Goal: Transaction & Acquisition: Book appointment/travel/reservation

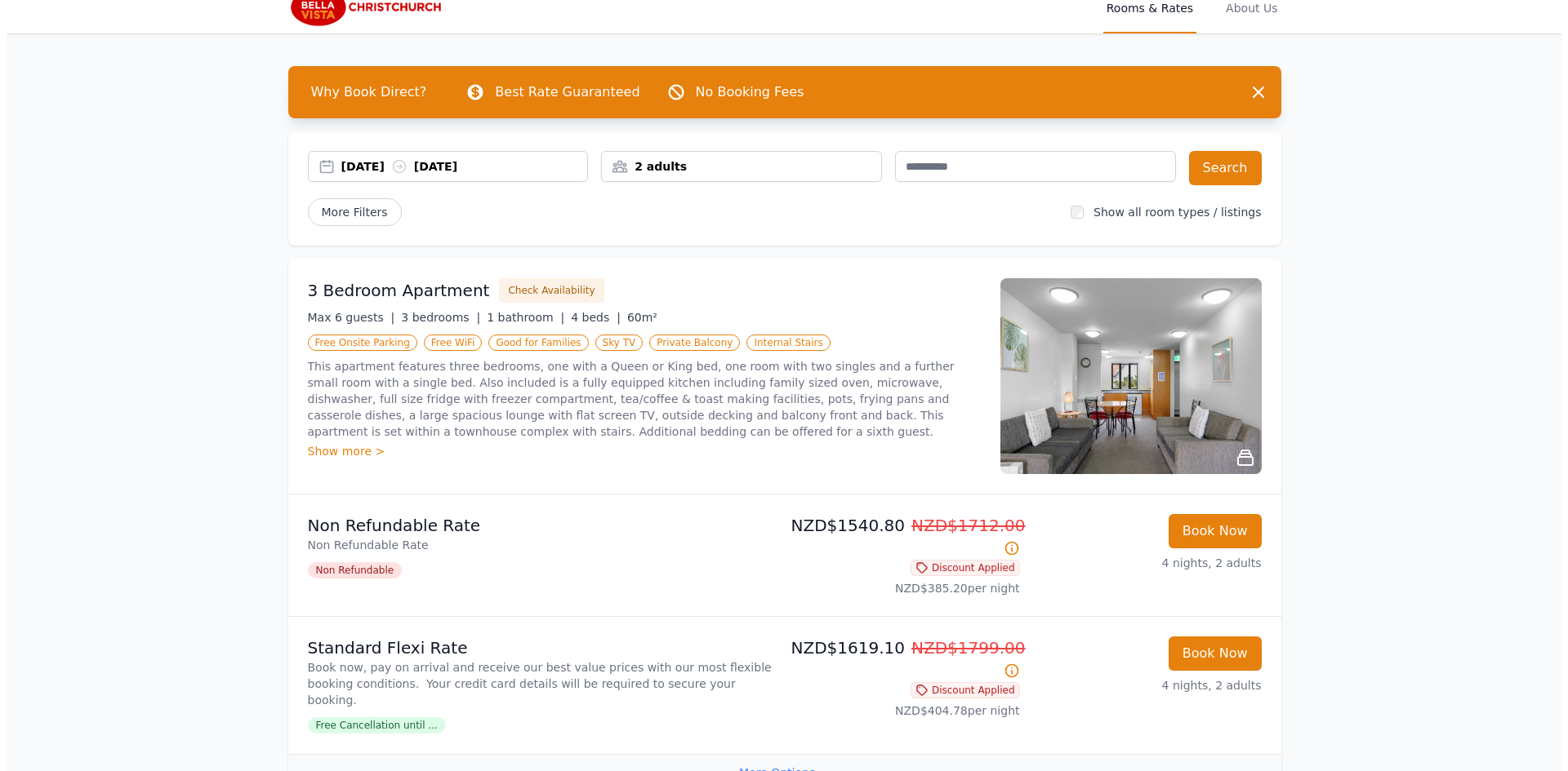
scroll to position [163, 0]
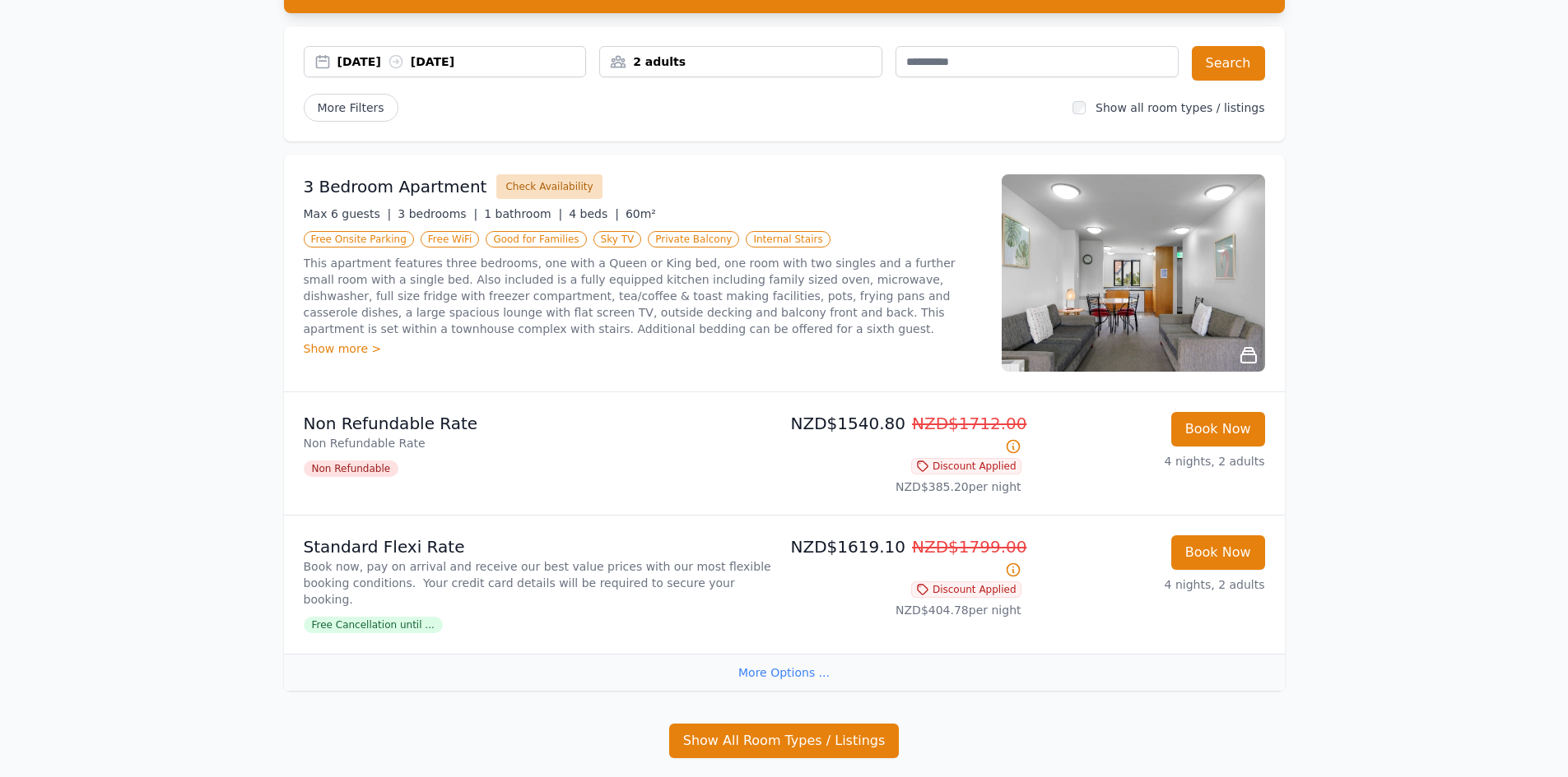
click at [544, 187] on button "Check Availability" at bounding box center [549, 187] width 106 height 25
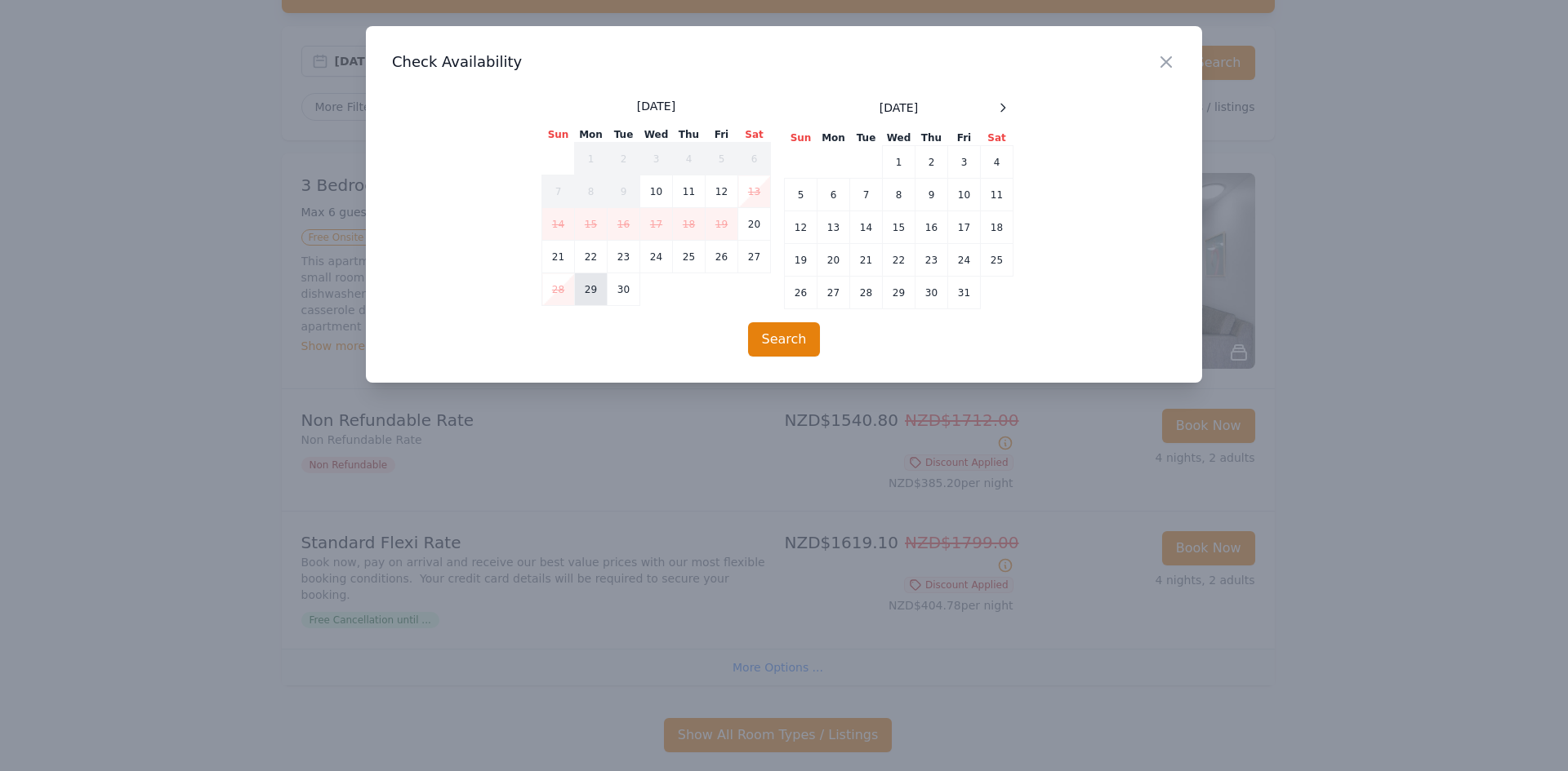
click at [591, 297] on td "29" at bounding box center [590, 289] width 33 height 33
click at [965, 156] on td "3" at bounding box center [964, 162] width 33 height 33
click at [800, 346] on button "Search" at bounding box center [784, 339] width 73 height 35
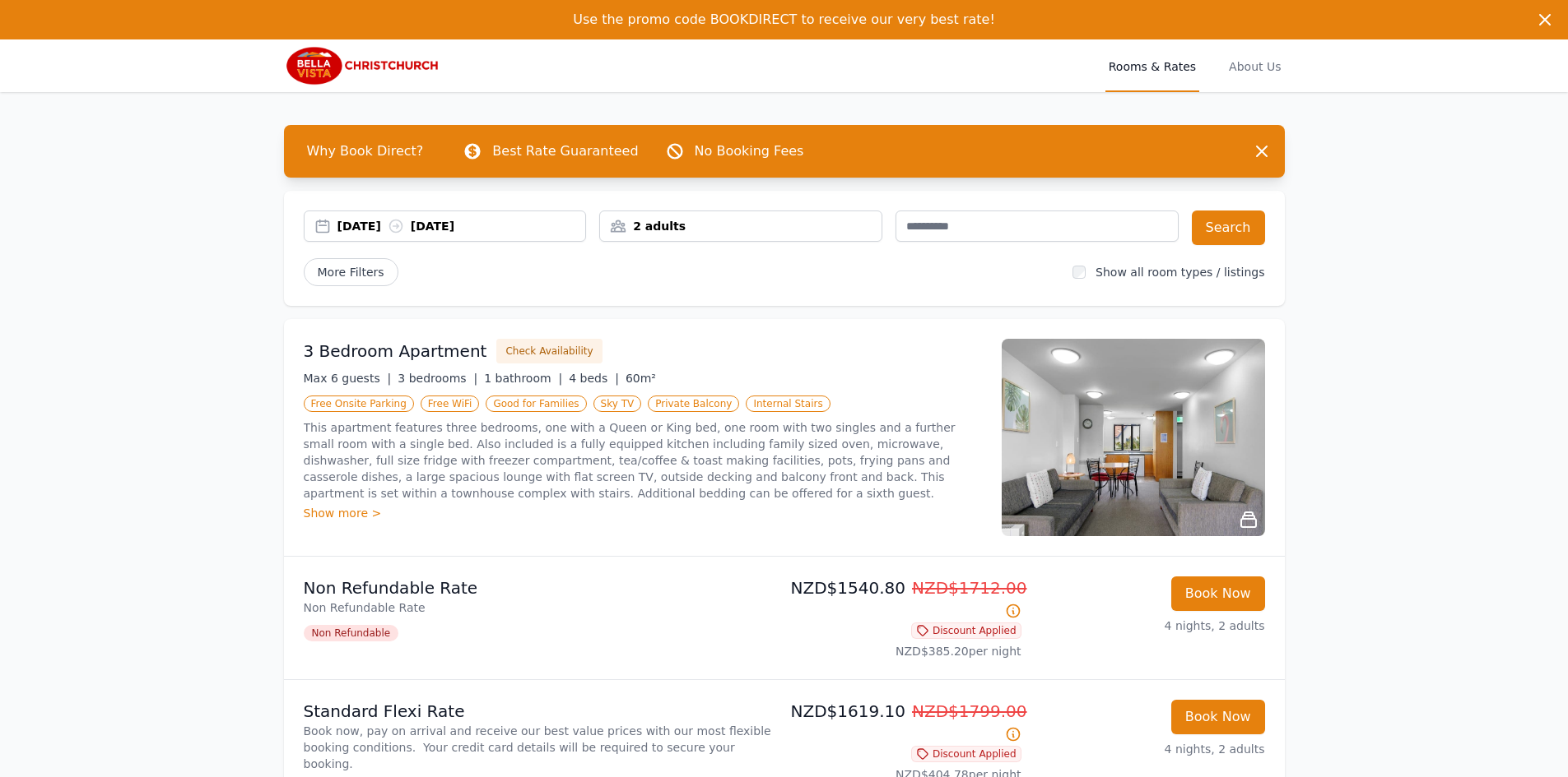
click at [1178, 437] on img at bounding box center [1133, 437] width 264 height 197
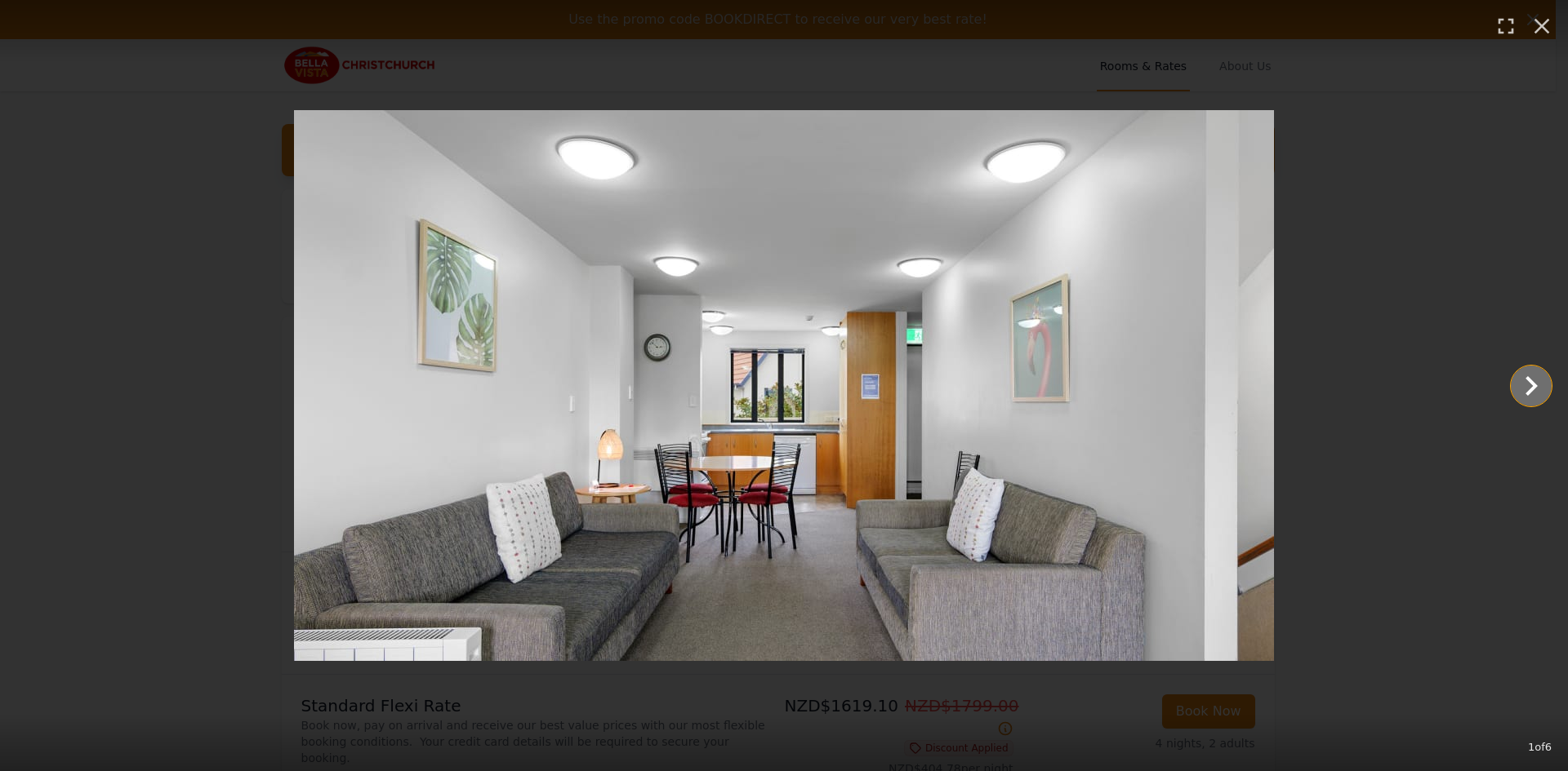
click at [1526, 385] on icon "Show slide 2 of 6" at bounding box center [1531, 386] width 39 height 39
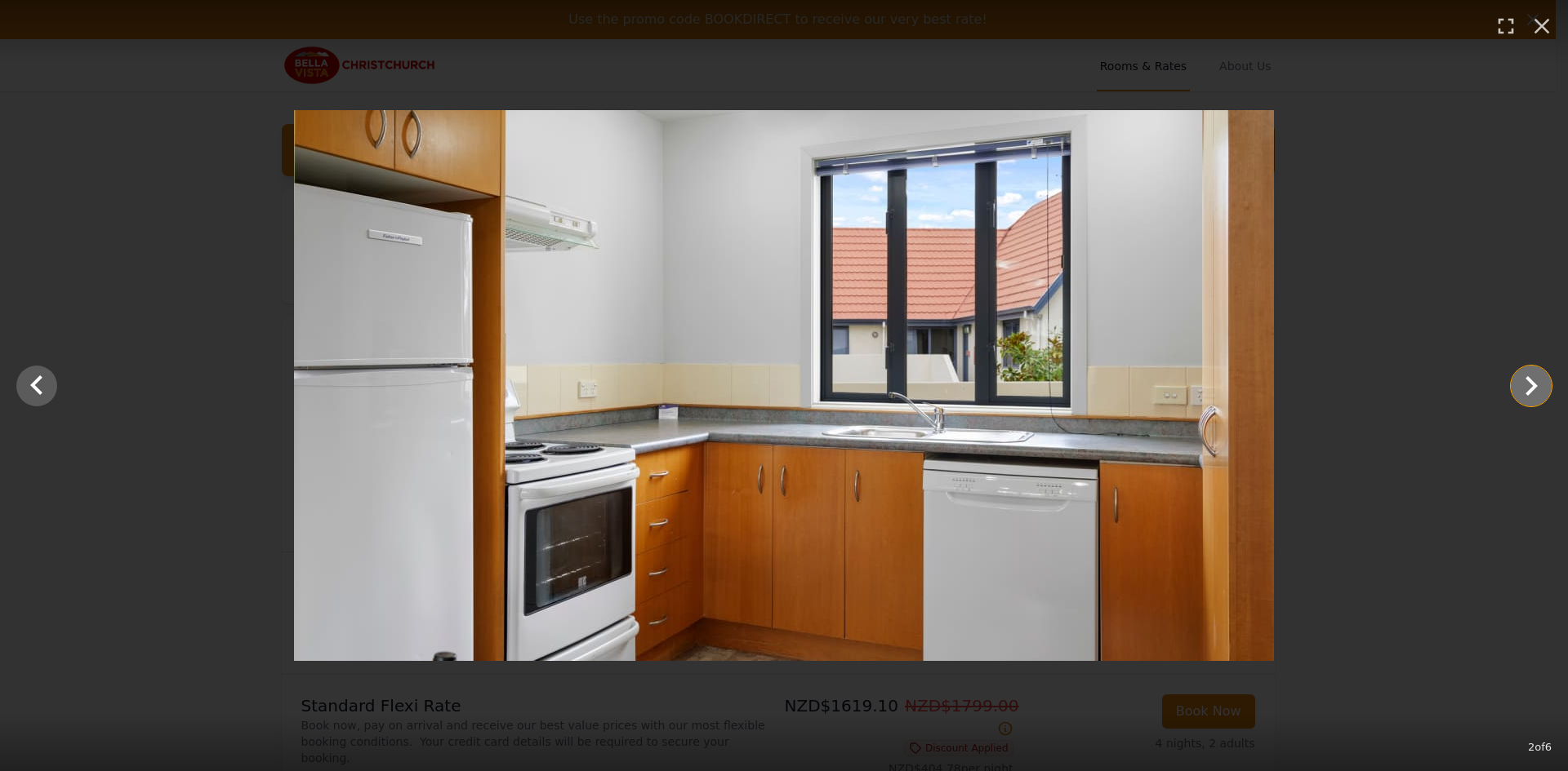
click at [1522, 386] on icon "Show slide 3 of 6" at bounding box center [1531, 386] width 39 height 39
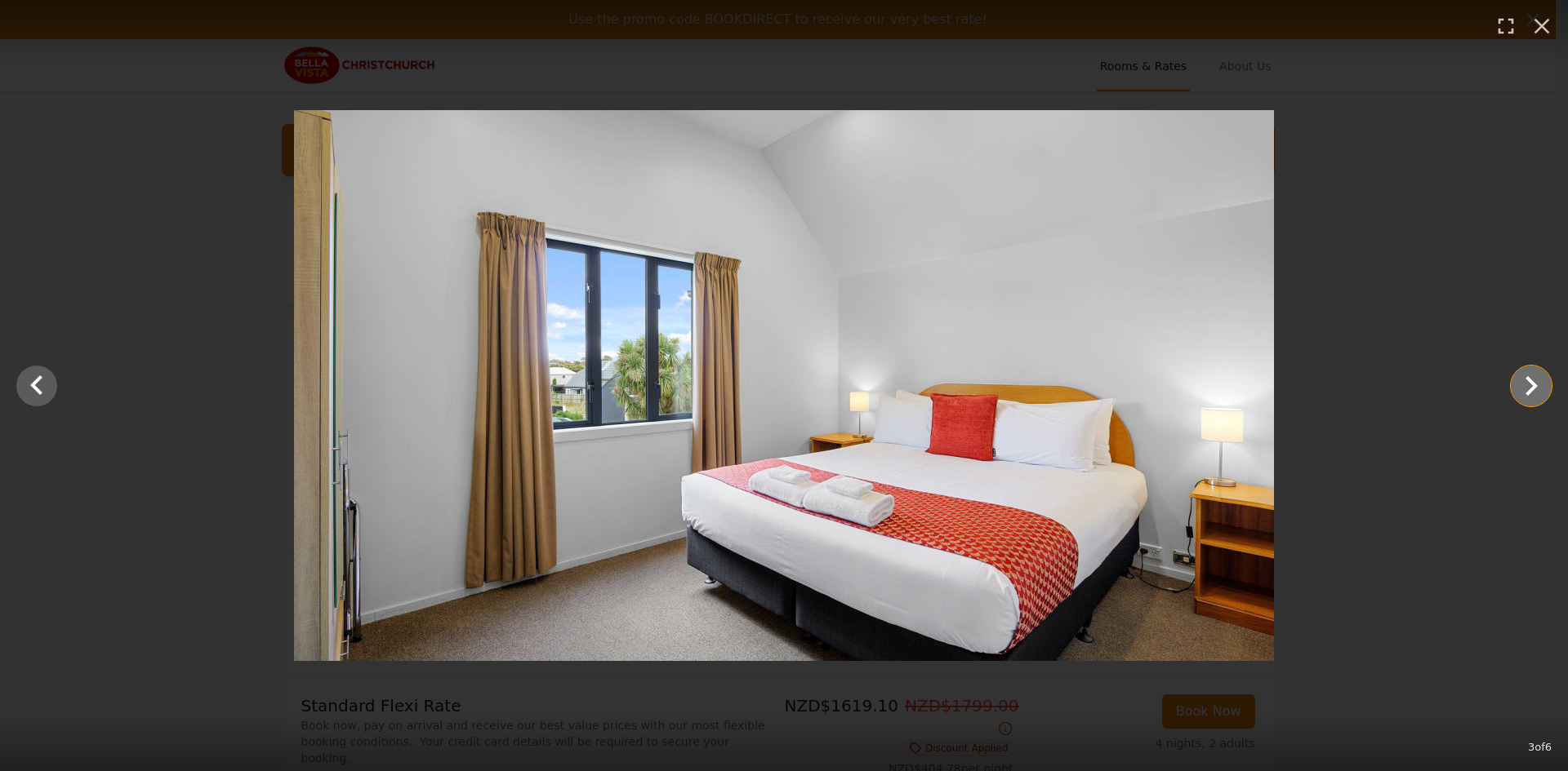
click at [1522, 386] on icon "Show slide 4 of 6" at bounding box center [1531, 386] width 39 height 39
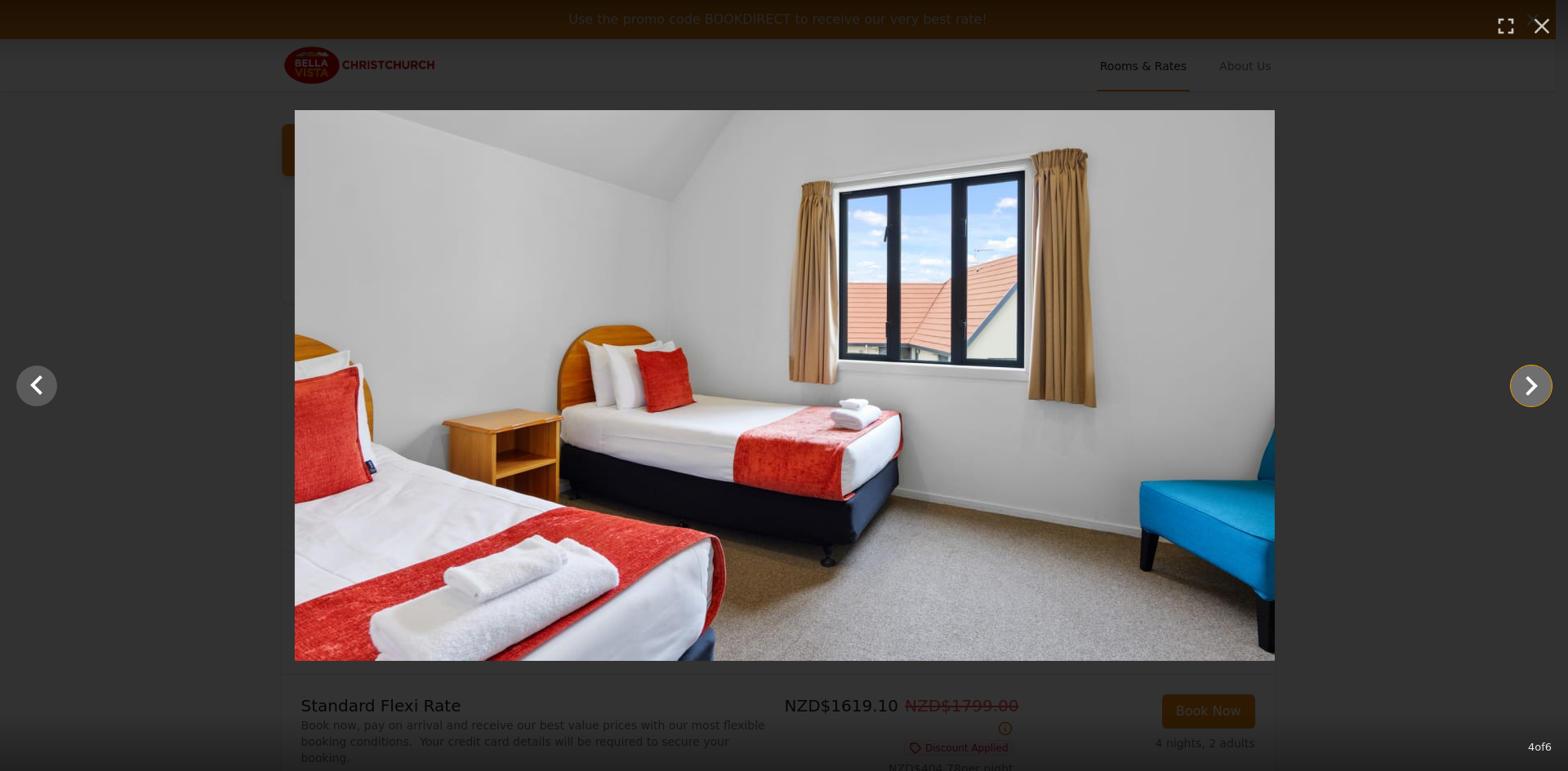
click at [1522, 387] on icon "Show slide 5 of 6" at bounding box center [1531, 386] width 39 height 39
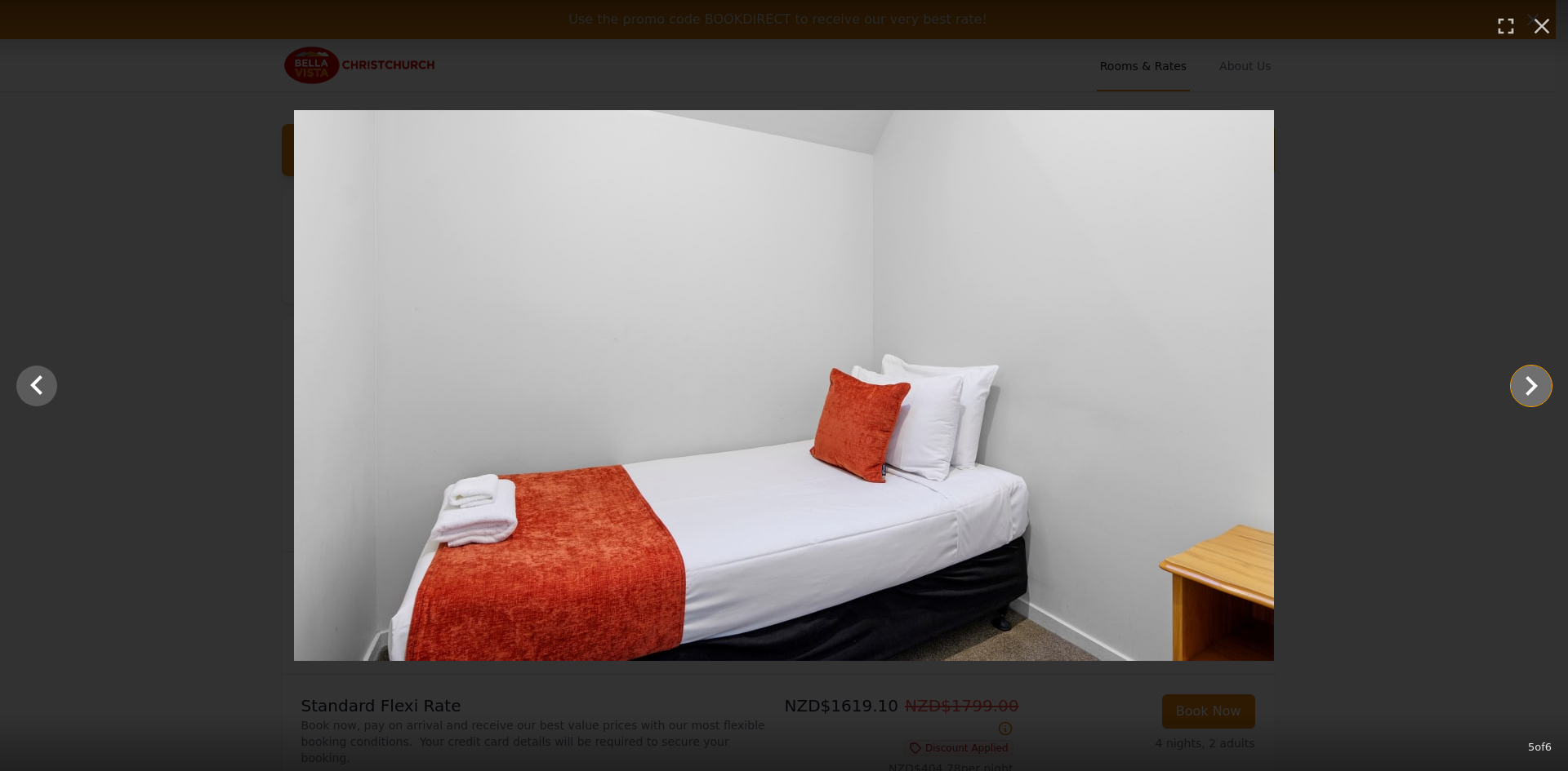
click at [1522, 388] on icon "Show slide 6 of 6" at bounding box center [1531, 386] width 39 height 39
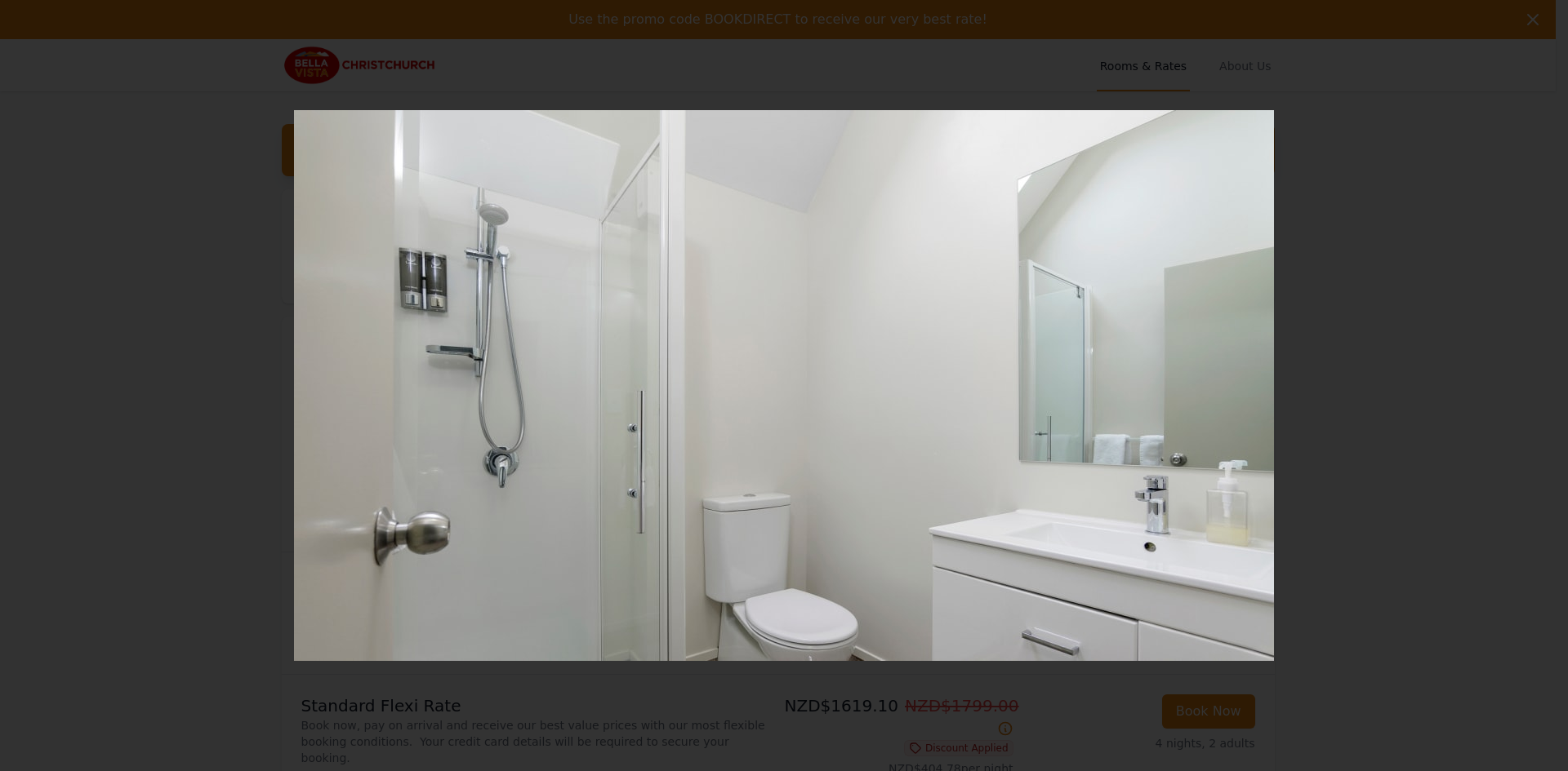
click at [1540, 27] on icon "button" at bounding box center [1542, 18] width 26 height 26
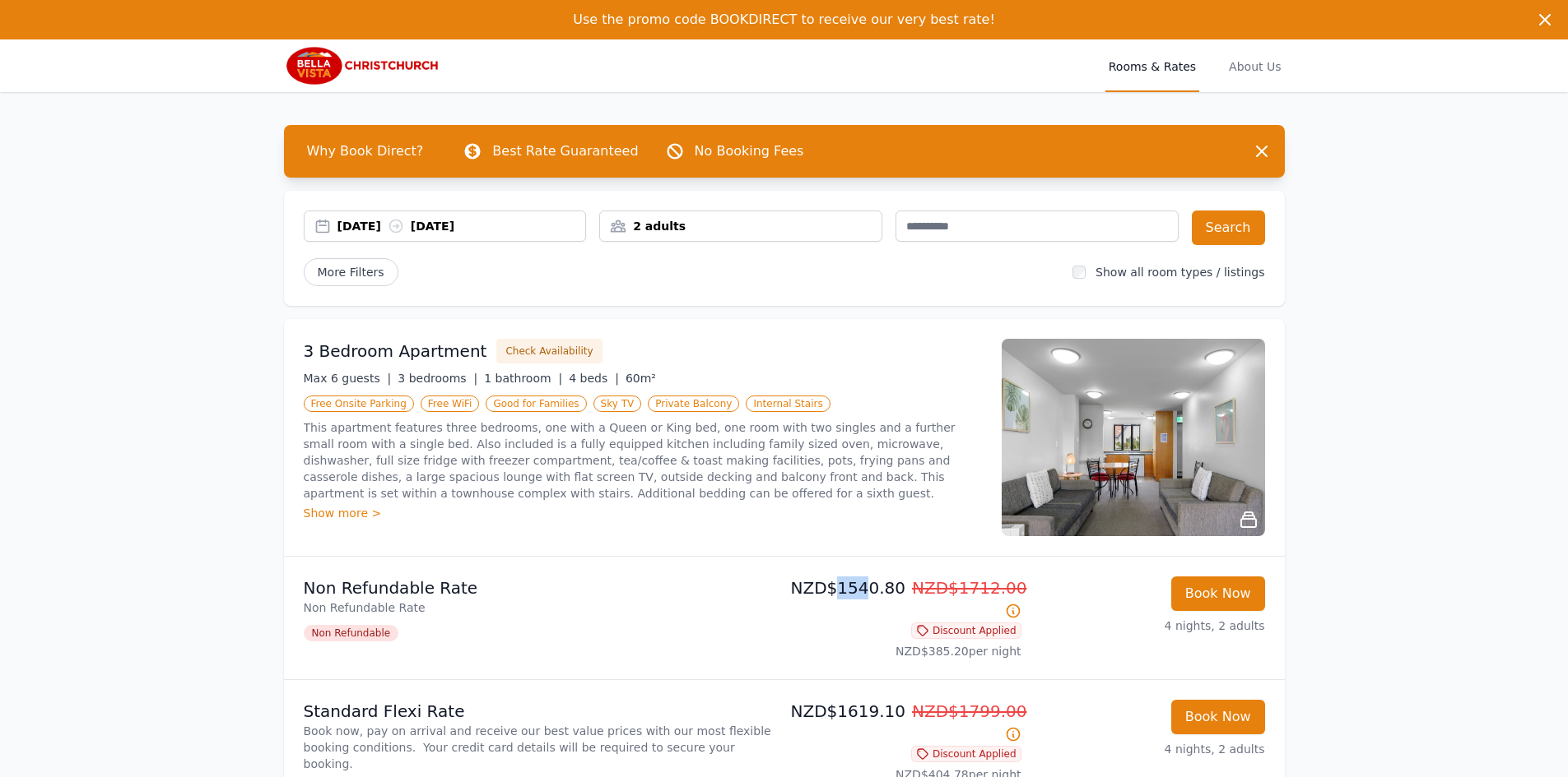
drag, startPoint x: 839, startPoint y: 591, endPoint x: 862, endPoint y: 591, distance: 23.0
click at [862, 591] on p "NZD$1540.80 NZD$1712.00" at bounding box center [906, 600] width 230 height 46
click at [853, 591] on p "NZD$1540.80 NZD$1712.00" at bounding box center [906, 600] width 230 height 46
